Goal: Check status: Check status

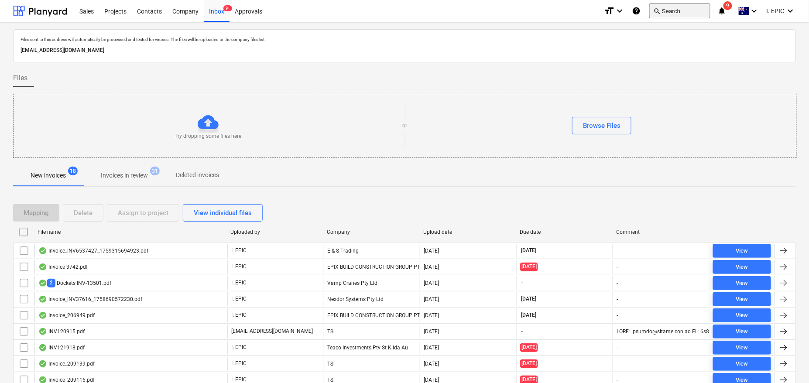
click at [681, 11] on button "search Search" at bounding box center [680, 10] width 61 height 15
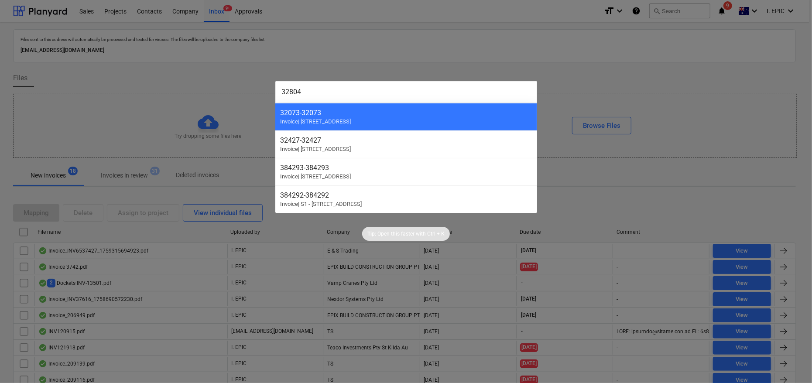
drag, startPoint x: 336, startPoint y: 96, endPoint x: 237, endPoint y: 90, distance: 99.7
click at [237, 90] on div "32804 32073 - 32073 Invoice | S2 - [STREET_ADDRESS] Invoice | S2 - [STREET_ADDR…" at bounding box center [406, 191] width 812 height 383
paste input "5"
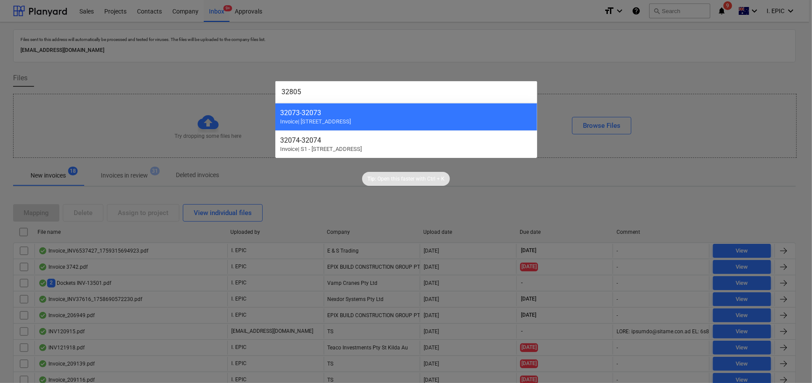
drag, startPoint x: 319, startPoint y: 89, endPoint x: 239, endPoint y: 89, distance: 79.5
click at [239, 89] on div "32805 32073 - 32073 Invoice | S2 - [GEOGRAPHIC_DATA] - 32074 Invoice | S1 - [ST…" at bounding box center [406, 191] width 812 height 383
paste input "6"
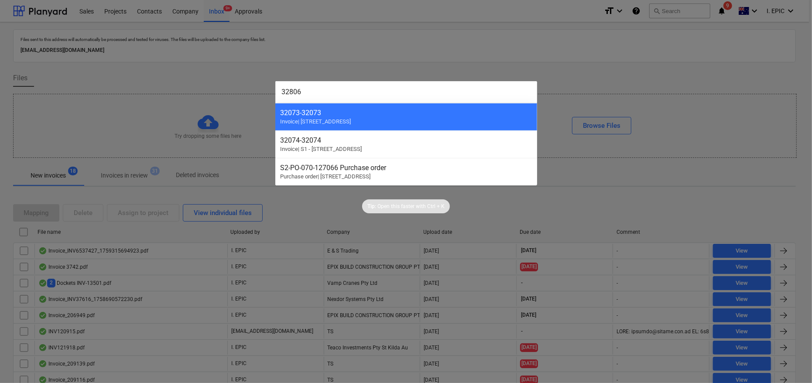
drag, startPoint x: 308, startPoint y: 95, endPoint x: 229, endPoint y: 93, distance: 79.1
click at [229, 93] on div "32806 32073 - 32073 Invoice | S2 - [GEOGRAPHIC_DATA] - 32074 Invoice | S1 - [ST…" at bounding box center [406, 191] width 812 height 383
paste input "7"
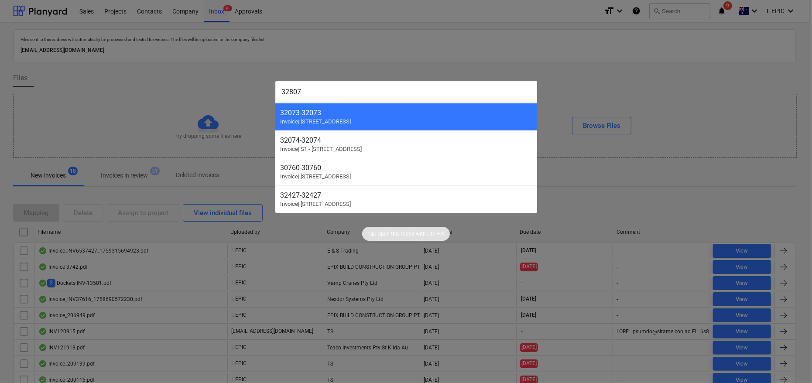
drag, startPoint x: 261, startPoint y: 90, endPoint x: 220, endPoint y: 89, distance: 40.2
click at [220, 89] on div "32807 32073 - 32073 Invoice | S2 - [GEOGRAPHIC_DATA] - 32074 Invoice | S1 - [GE…" at bounding box center [406, 191] width 812 height 383
paste input "8"
type input "32808"
click at [490, 54] on div at bounding box center [406, 191] width 812 height 383
